Goal: Task Accomplishment & Management: Complete application form

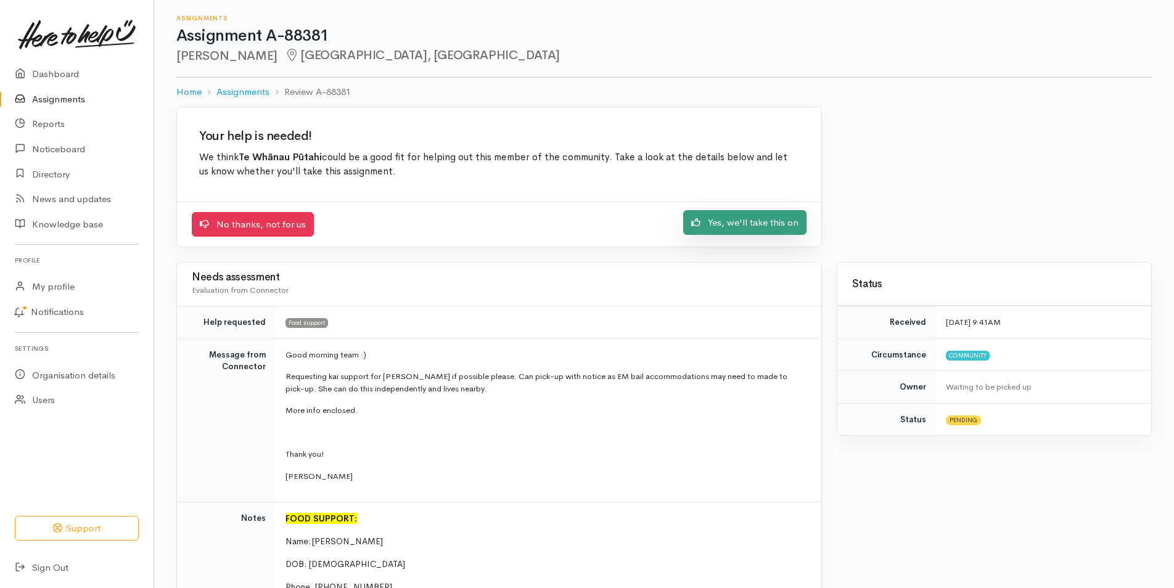
click at [728, 220] on link "Yes, we'll take this on" at bounding box center [744, 222] width 123 height 25
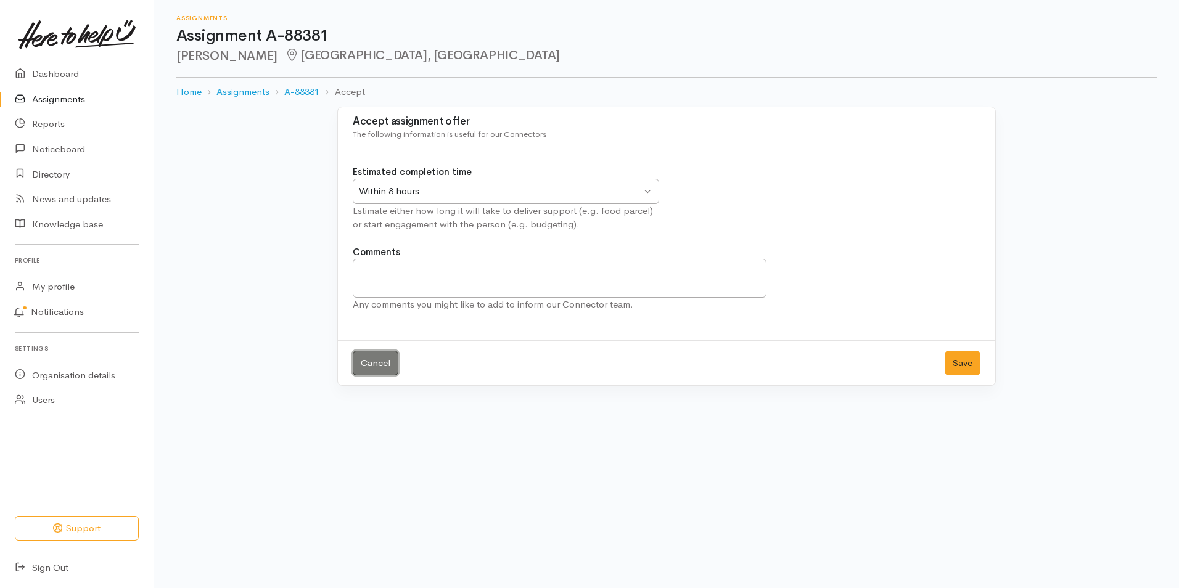
click at [374, 362] on link "Cancel" at bounding box center [376, 363] width 46 height 25
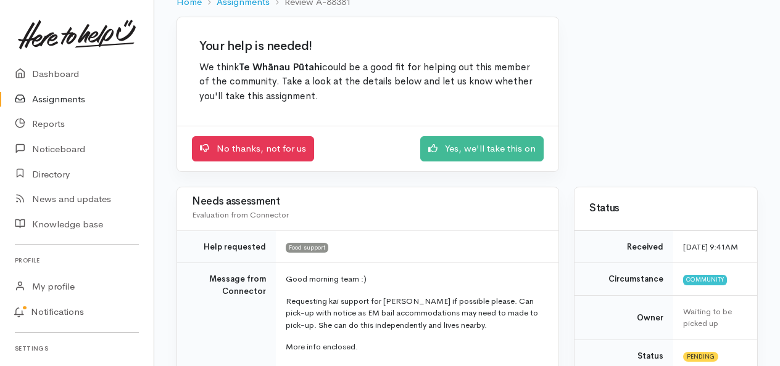
scroll to position [70, 0]
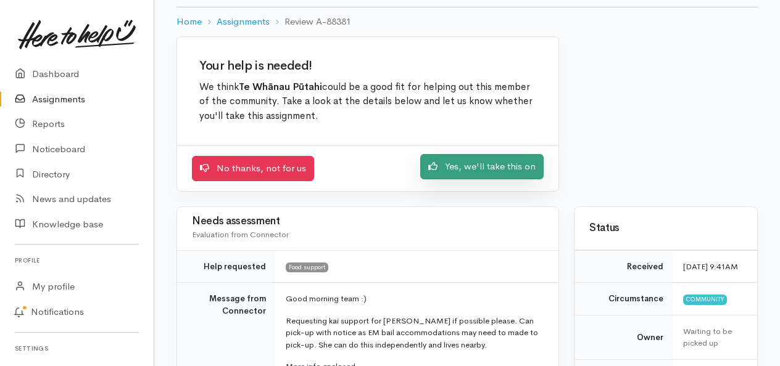
click at [512, 163] on link "Yes, we'll take this on" at bounding box center [481, 166] width 123 height 25
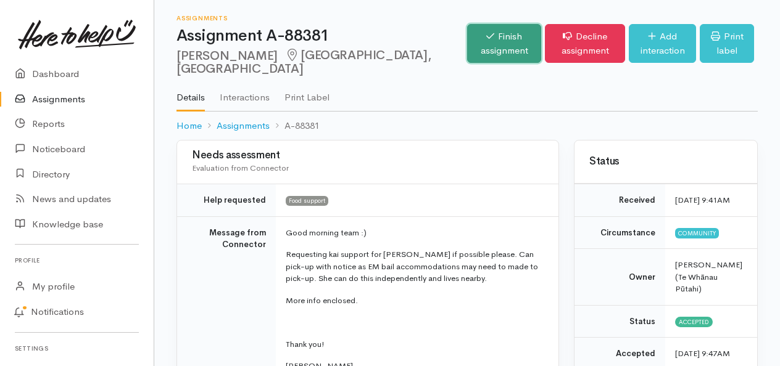
click at [486, 39] on icon at bounding box center [490, 35] width 8 height 9
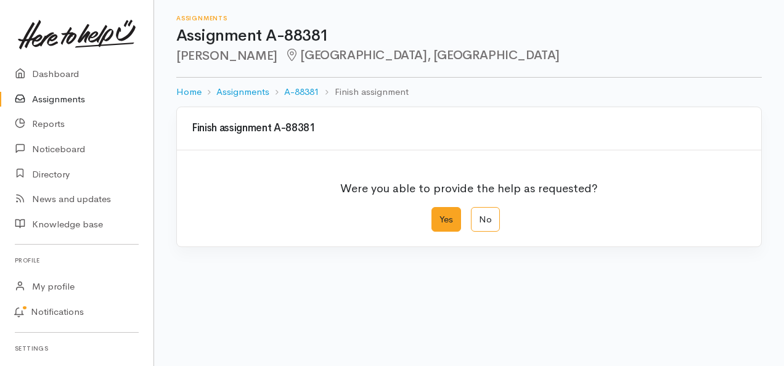
click at [446, 221] on label "Yes" at bounding box center [447, 219] width 30 height 25
click at [440, 215] on input "Yes" at bounding box center [436, 211] width 8 height 8
radio input "true"
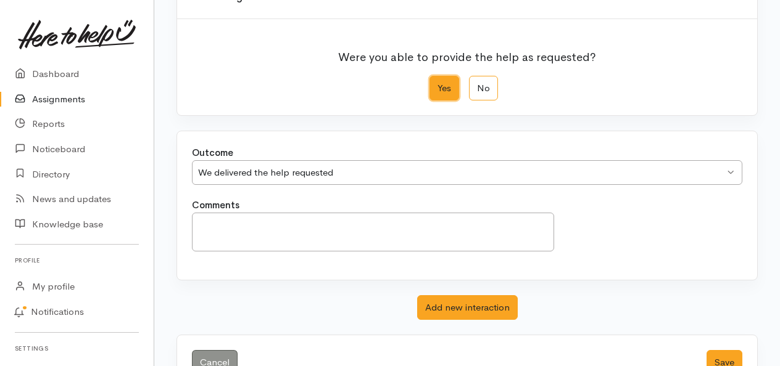
scroll to position [136, 0]
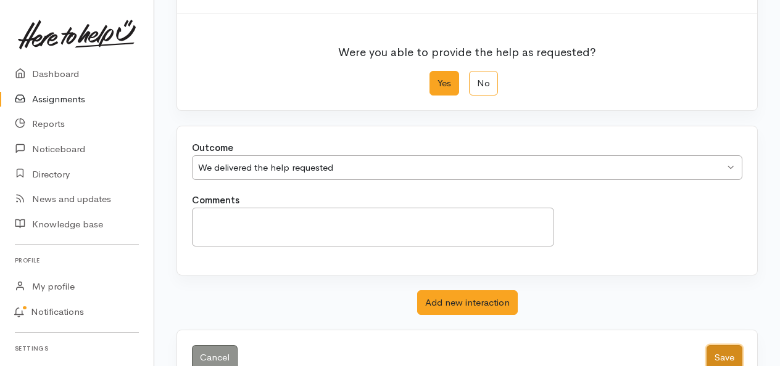
click at [726, 350] on button "Save" at bounding box center [724, 357] width 36 height 25
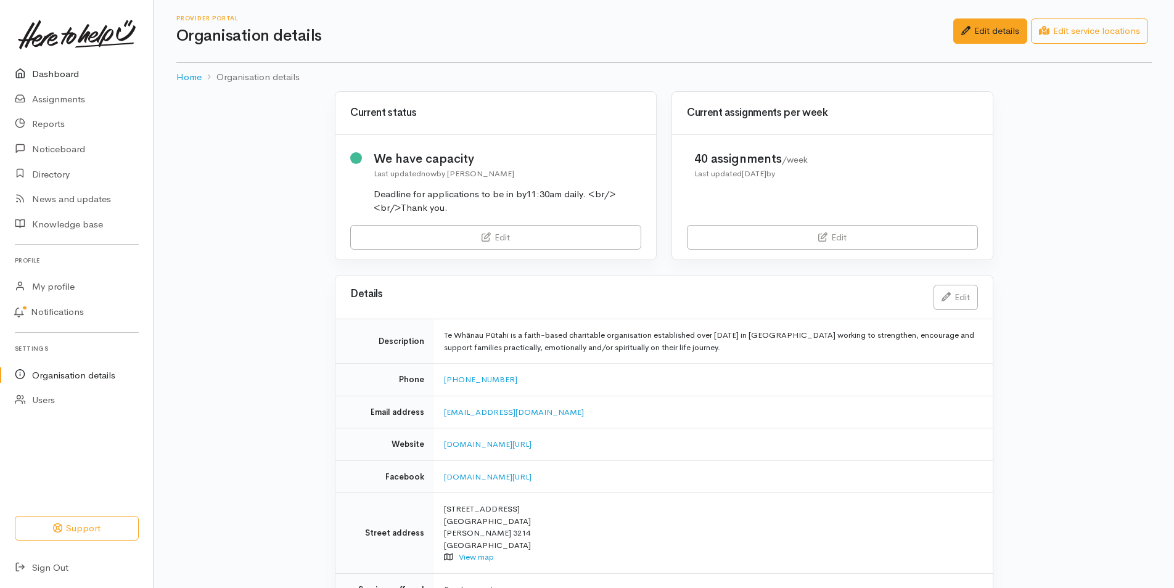
click at [63, 71] on link "Dashboard" at bounding box center [77, 74] width 154 height 25
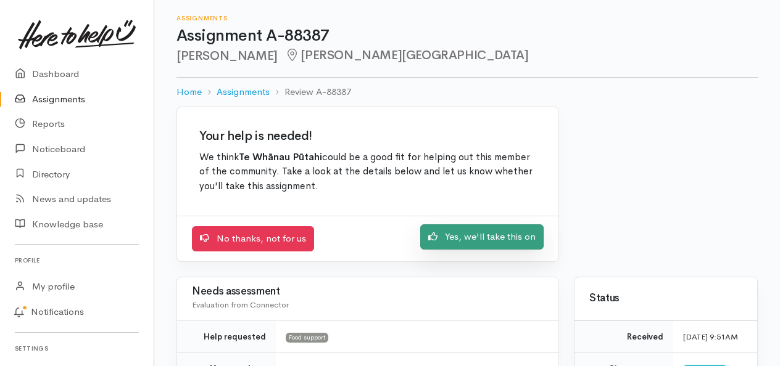
click at [466, 240] on link "Yes, we'll take this on" at bounding box center [481, 236] width 123 height 25
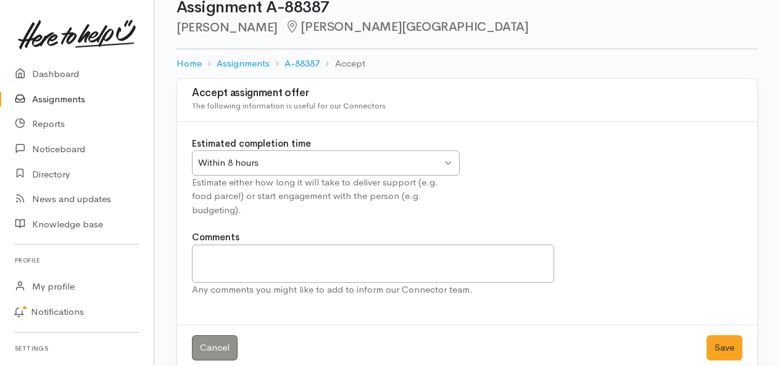
scroll to position [32, 0]
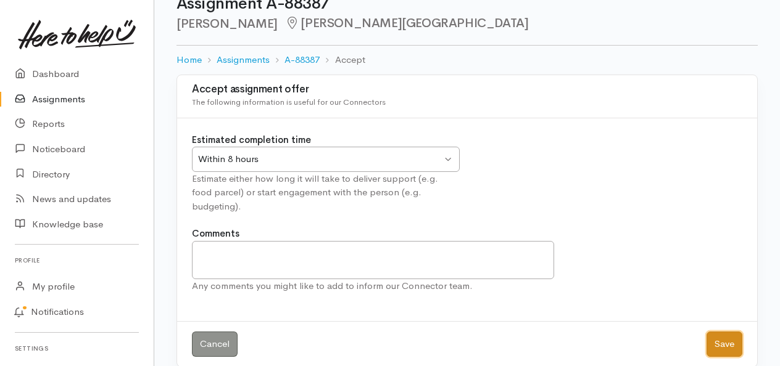
click at [725, 332] on button "Save" at bounding box center [724, 344] width 36 height 25
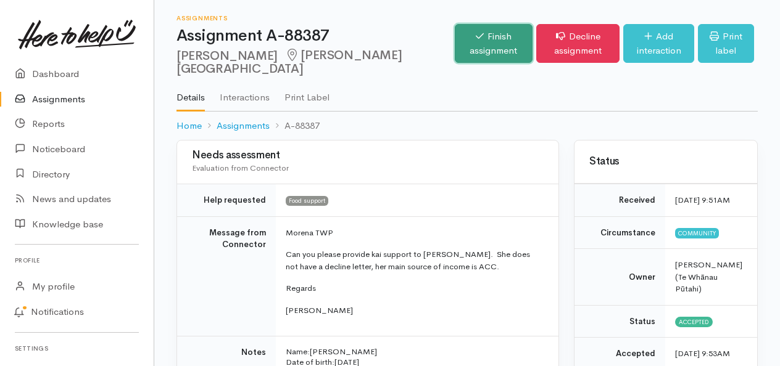
click at [455, 41] on link "Finish assignment" at bounding box center [494, 43] width 78 height 39
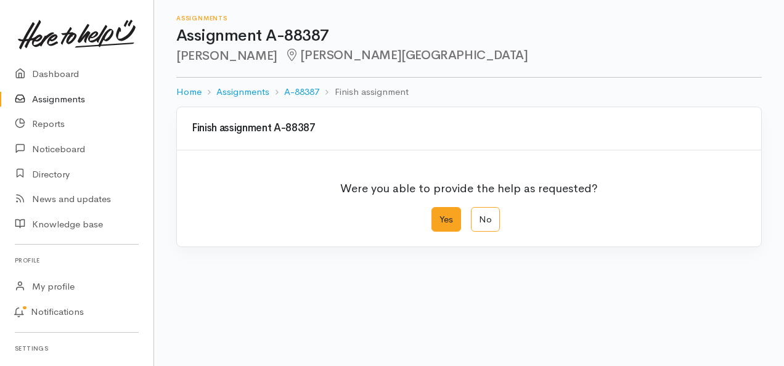
click at [450, 224] on label "Yes" at bounding box center [447, 219] width 30 height 25
click at [440, 215] on input "Yes" at bounding box center [436, 211] width 8 height 8
radio input "true"
click at [450, 224] on label "Yes" at bounding box center [444, 219] width 30 height 25
click at [437, 215] on input "Yes" at bounding box center [433, 211] width 8 height 8
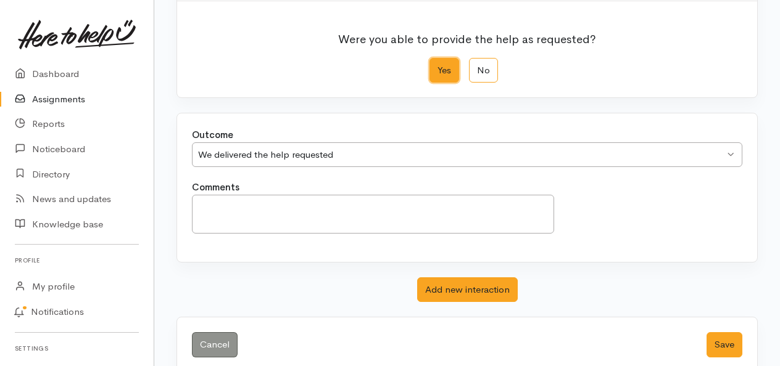
scroll to position [167, 0]
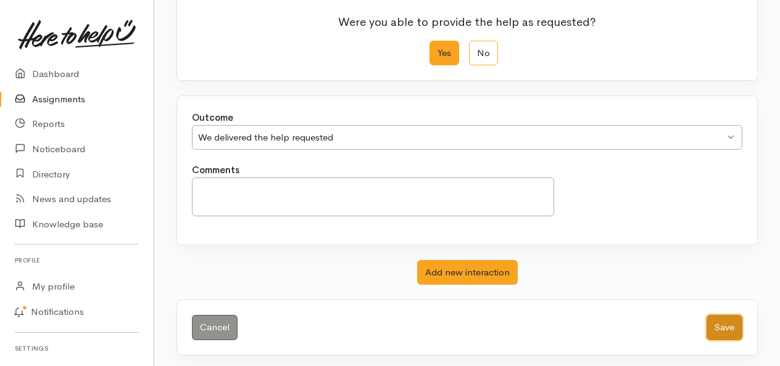
click at [723, 325] on button "Save" at bounding box center [724, 327] width 36 height 25
